Goal: Find contact information: Find contact information

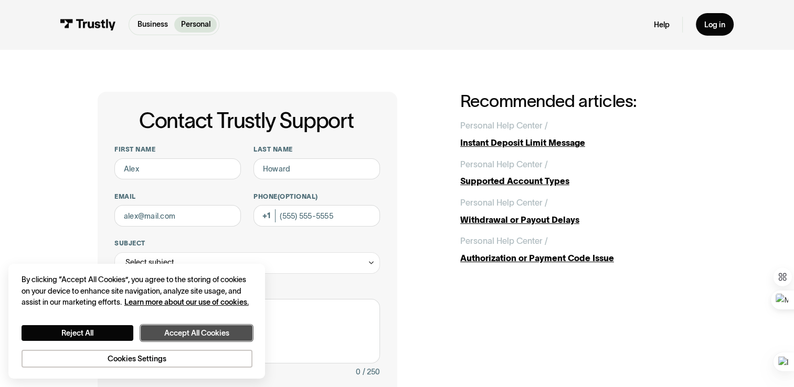
click at [221, 332] on button "Accept All Cookies" at bounding box center [197, 333] width 112 height 16
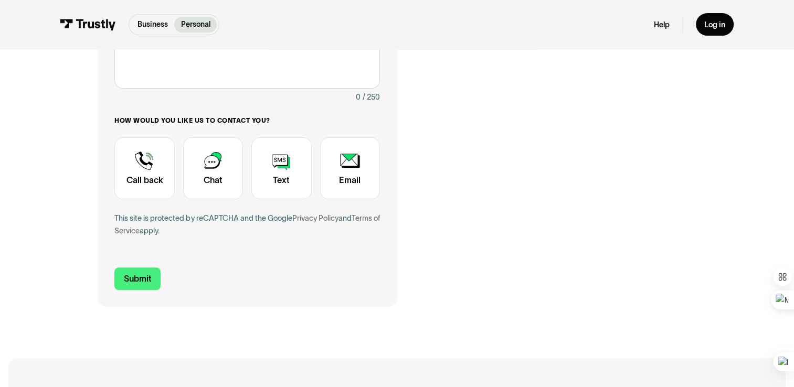
scroll to position [210, 0]
